Goal: Find specific page/section: Find specific page/section

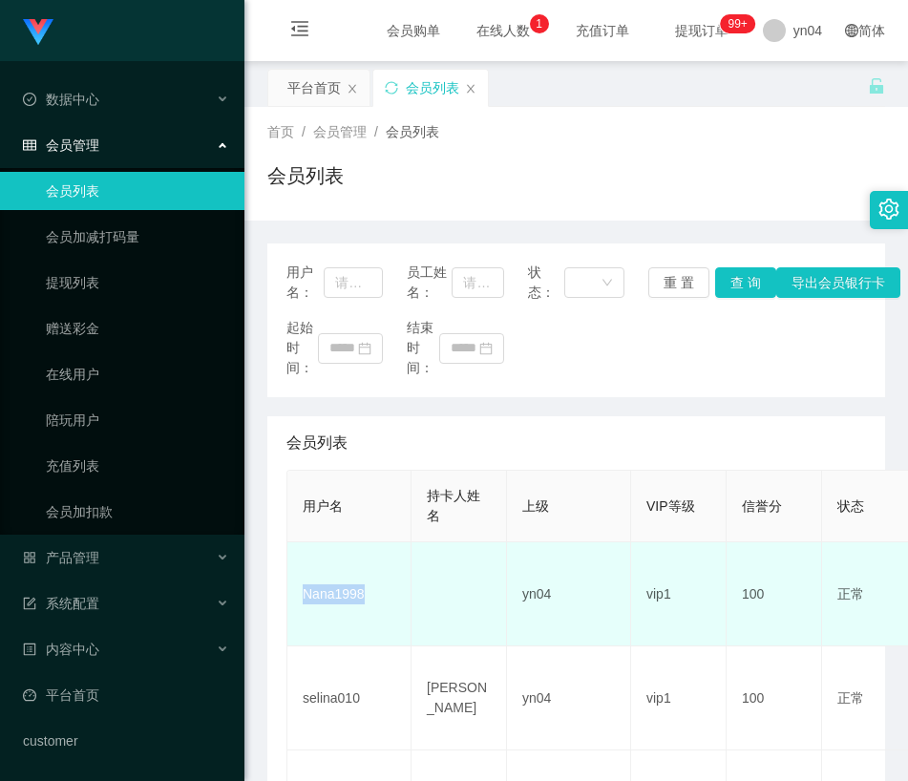
click at [327, 603] on td "Nana1998" at bounding box center [350, 595] width 124 height 104
click at [351, 595] on td "Nana1998" at bounding box center [350, 595] width 124 height 104
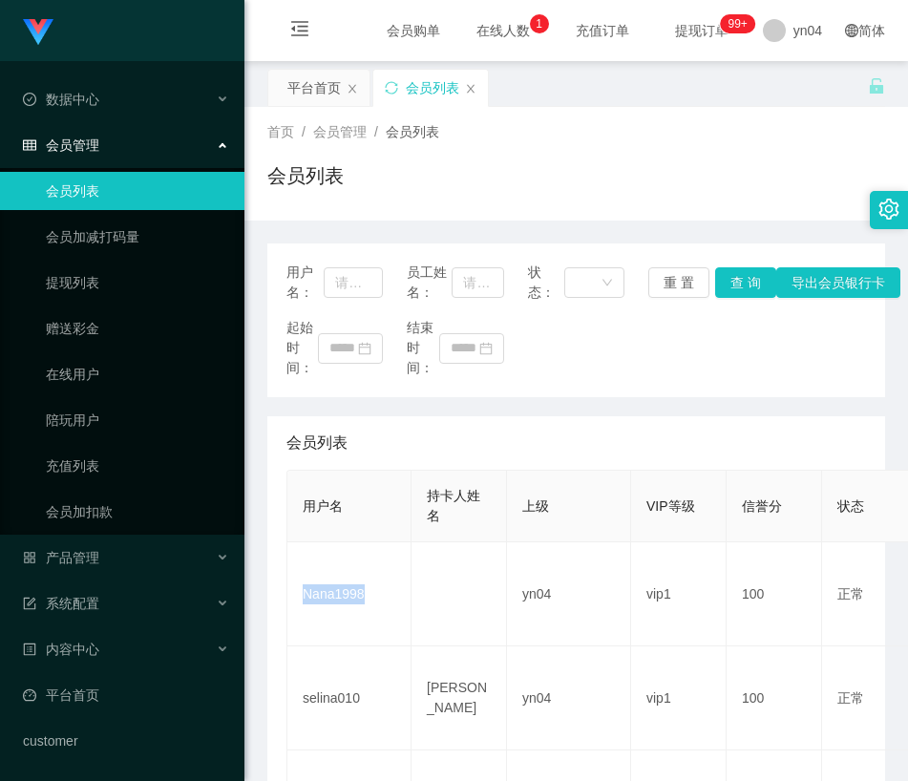
copy td "Nana1998"
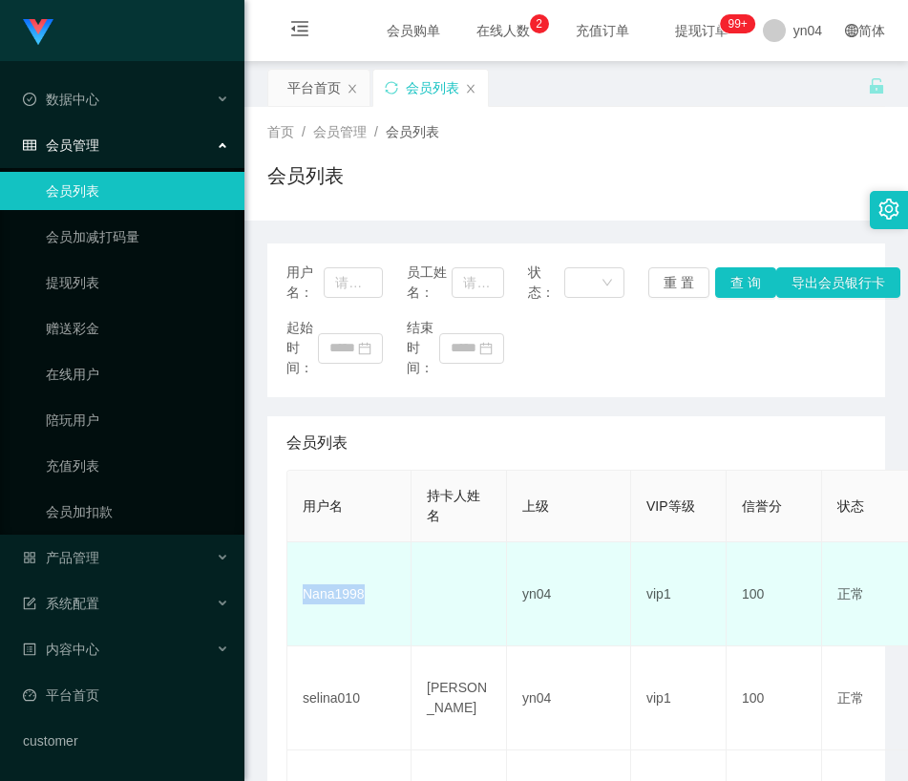
click at [345, 593] on td "Nana1998" at bounding box center [350, 595] width 124 height 104
